Goal: Transaction & Acquisition: Purchase product/service

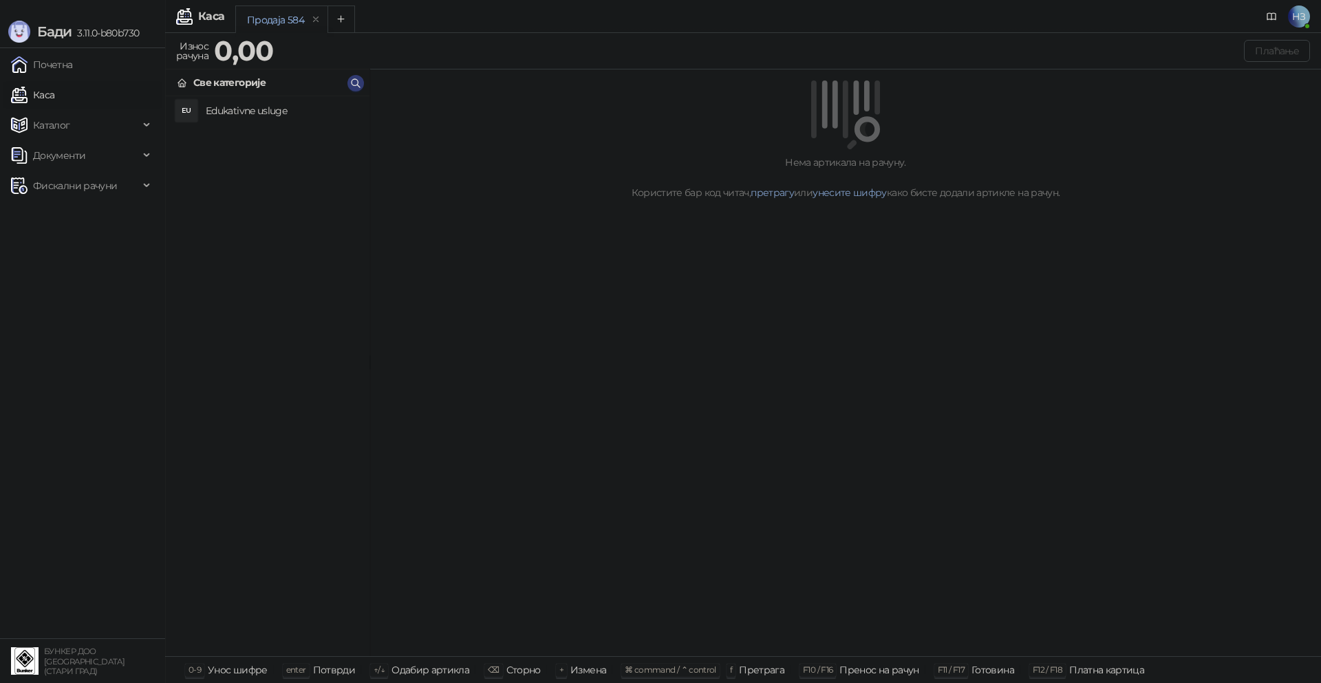
click at [288, 105] on h4 "Edukativne usluge" at bounding box center [282, 111] width 153 height 22
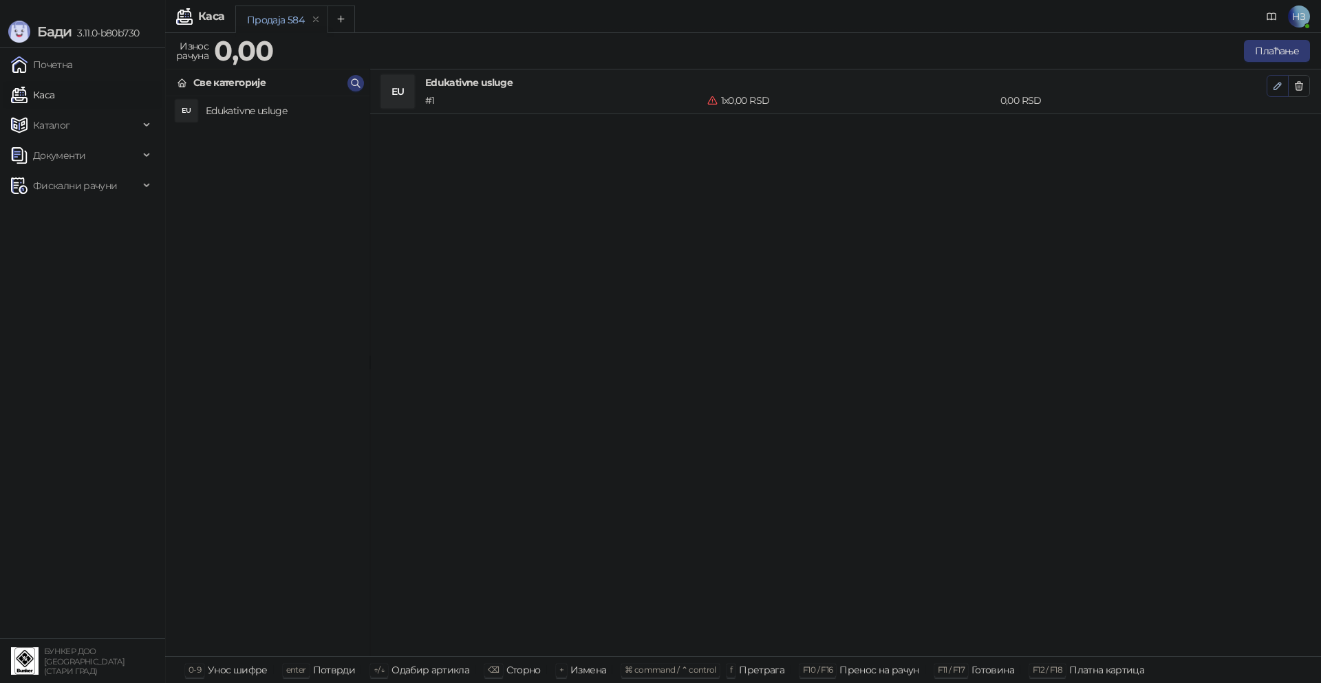
click at [1277, 89] on icon "button" at bounding box center [1277, 85] width 11 height 11
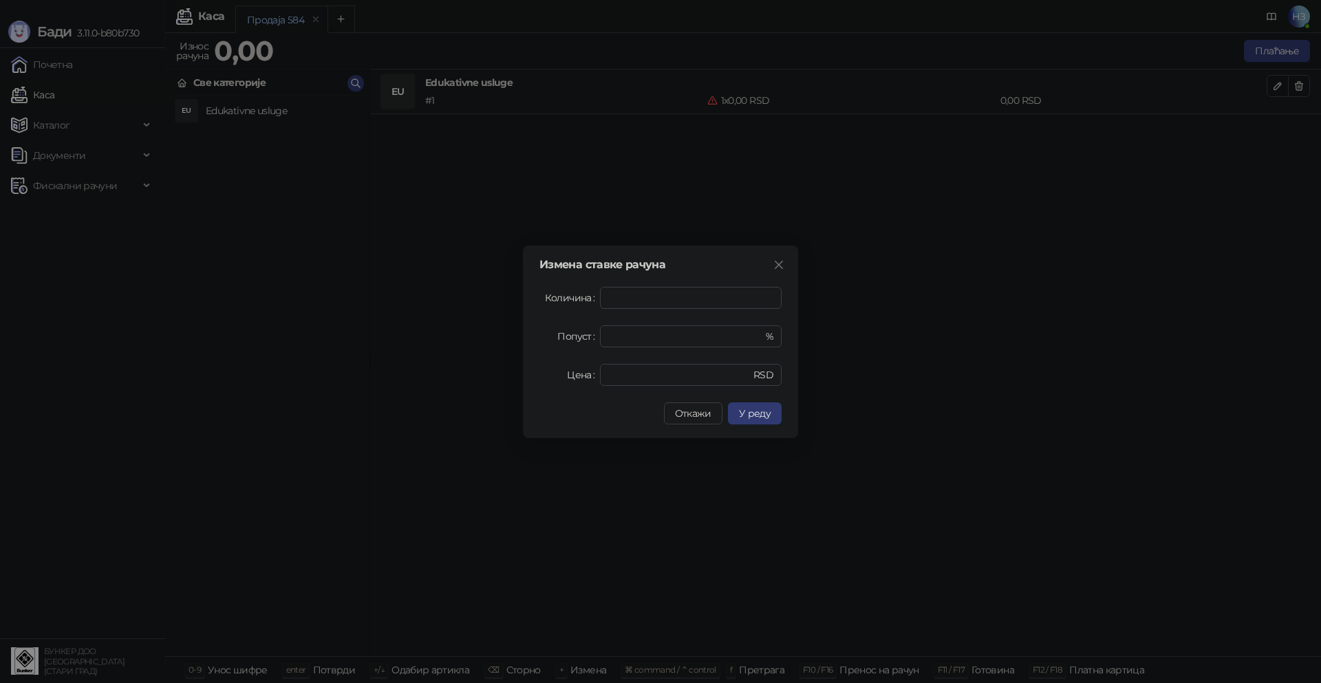
click at [619, 386] on div "Измена ставке рачуна Количина * Попуст * % Цена * RSD Откажи У реду" at bounding box center [660, 342] width 275 height 193
drag, startPoint x: 631, startPoint y: 374, endPoint x: 603, endPoint y: 374, distance: 27.5
click at [603, 374] on div "* RSD" at bounding box center [691, 375] width 182 height 22
type input "****"
click at [737, 416] on button "У реду" at bounding box center [755, 413] width 54 height 22
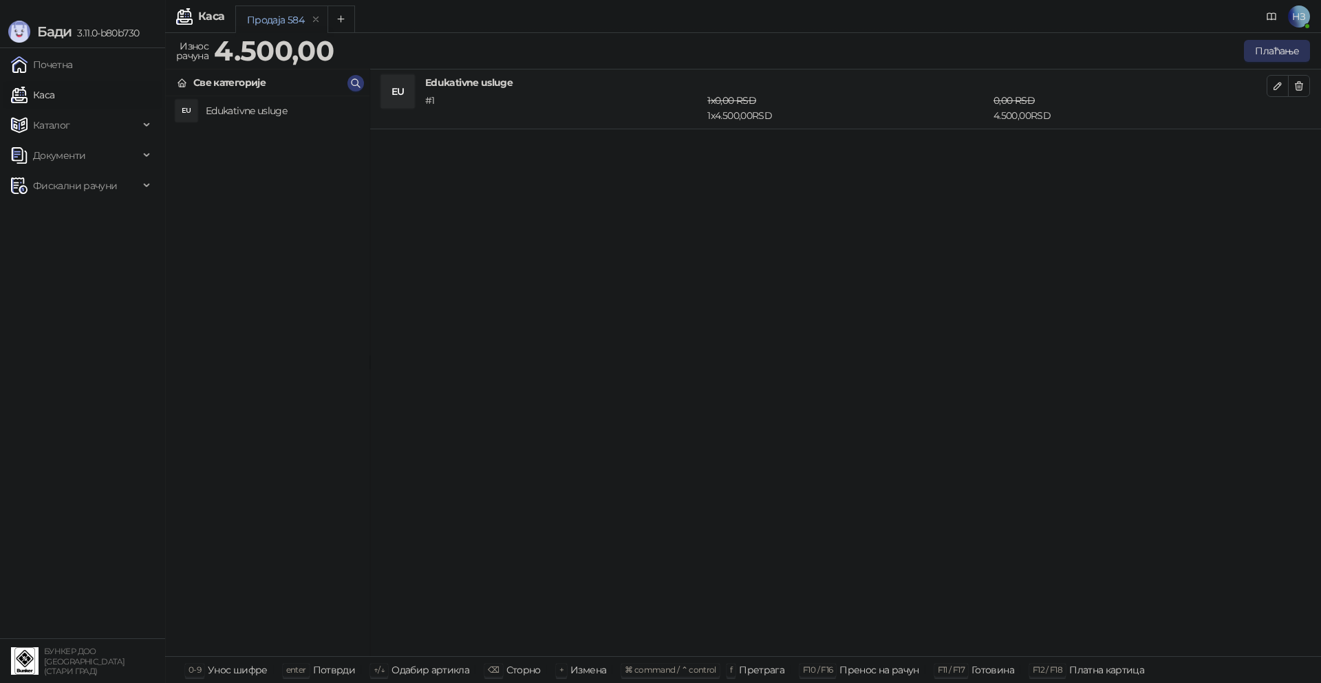
click at [1255, 49] on button "Плаћање" at bounding box center [1277, 51] width 66 height 22
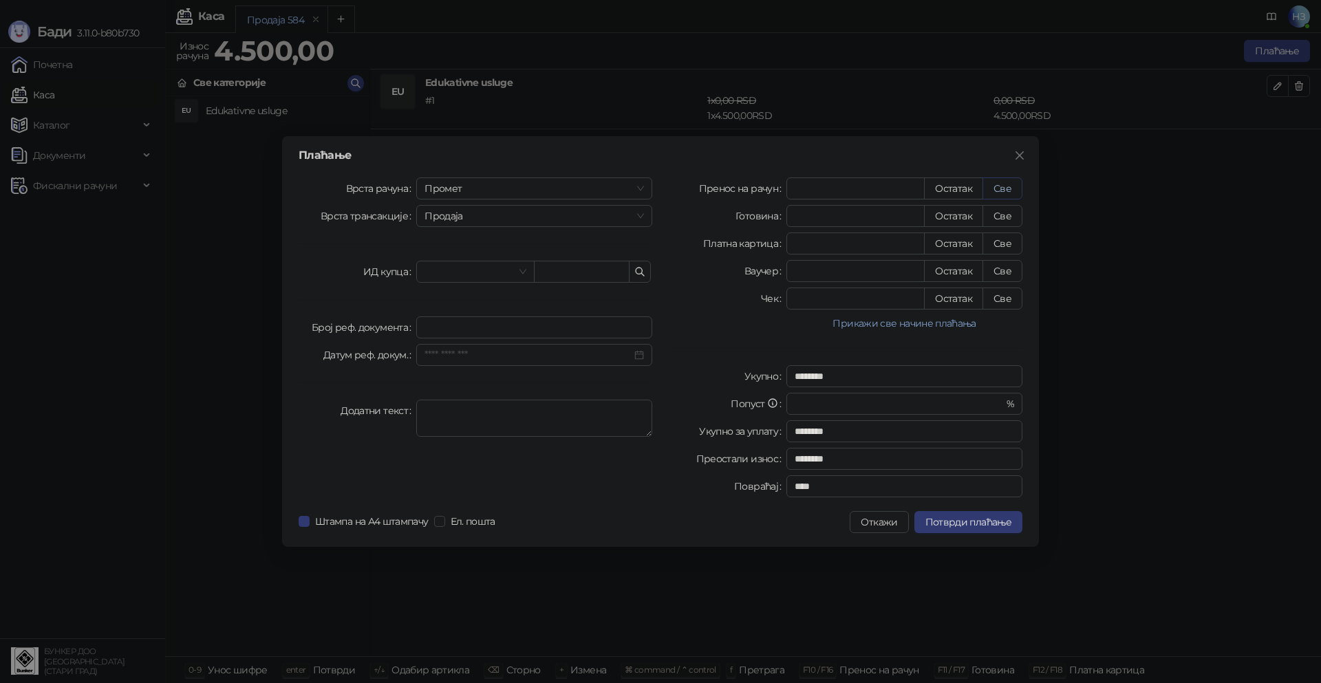
click at [1020, 183] on div "Пренос на рачун * Остатак Све Готовина * Остатак Све Платна картица * Остатак С…" at bounding box center [845, 339] width 370 height 325
click at [1015, 185] on button "Све" at bounding box center [1002, 188] width 40 height 22
type input "****"
click at [994, 522] on span "Потврди плаћање" at bounding box center [968, 522] width 86 height 12
